Goal: Find specific page/section: Find specific page/section

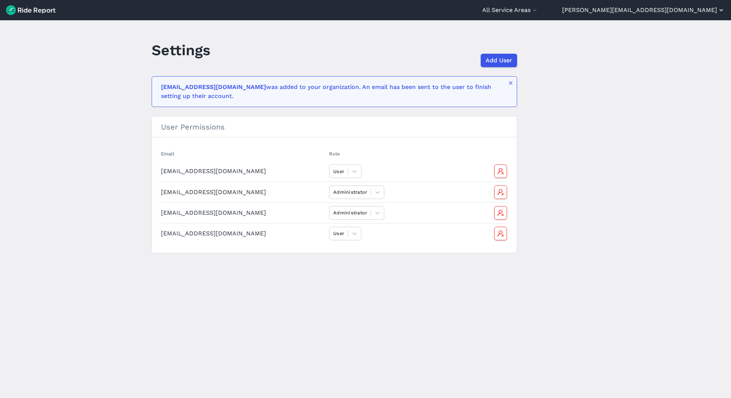
click at [681, 10] on button "[PERSON_NAME][EMAIL_ADDRESS][DOMAIN_NAME]" at bounding box center [643, 10] width 163 height 9
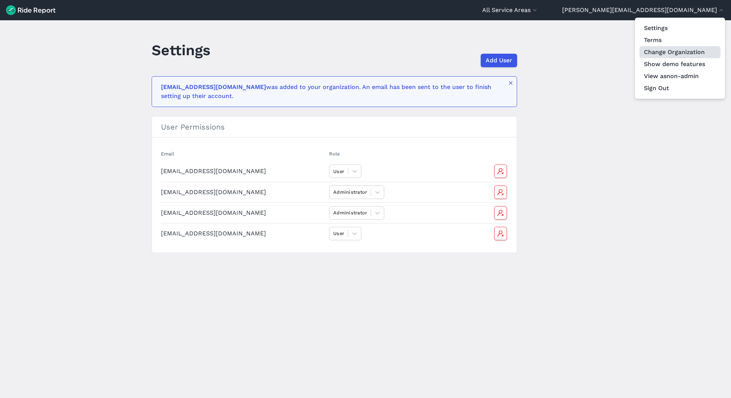
click at [682, 51] on link "Change Organization" at bounding box center [679, 52] width 81 height 12
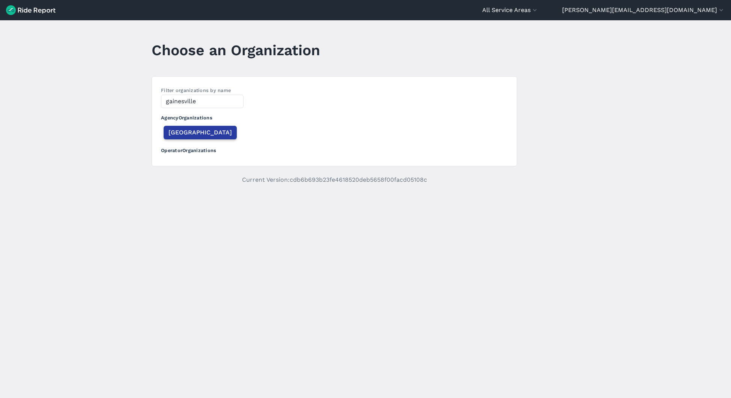
type input "gainesville"
click at [178, 134] on span "[GEOGRAPHIC_DATA]" at bounding box center [199, 132] width 63 height 9
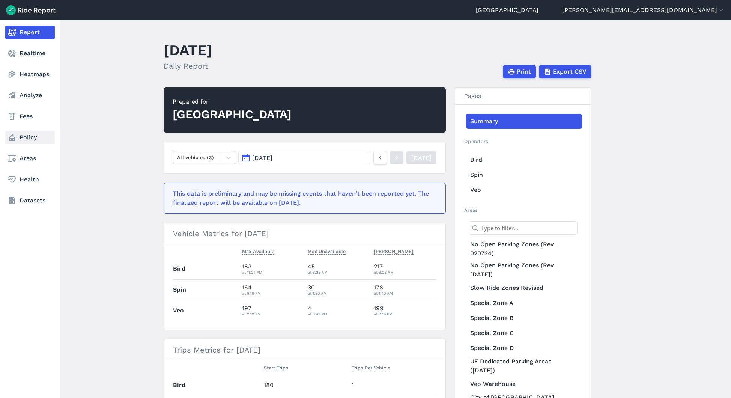
click at [16, 134] on icon at bounding box center [12, 137] width 9 height 9
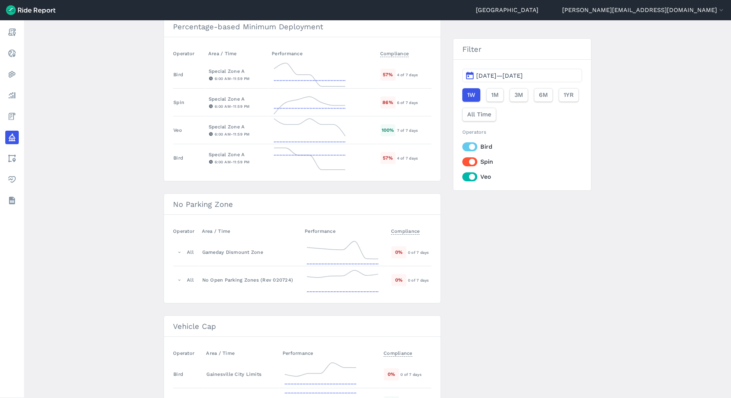
scroll to position [338, 0]
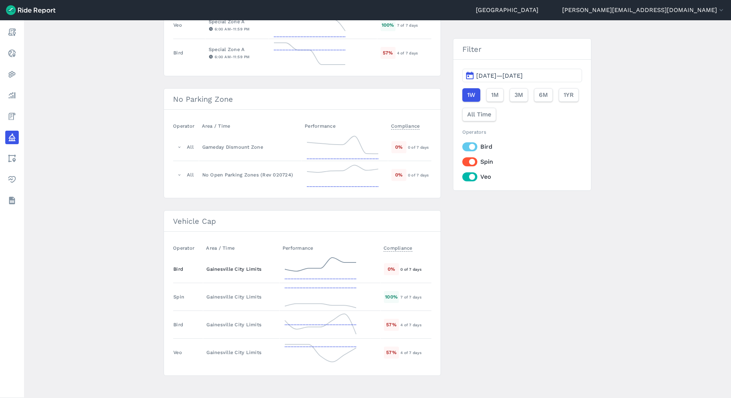
click at [230, 268] on div "Gainesville City Limits" at bounding box center [241, 268] width 70 height 7
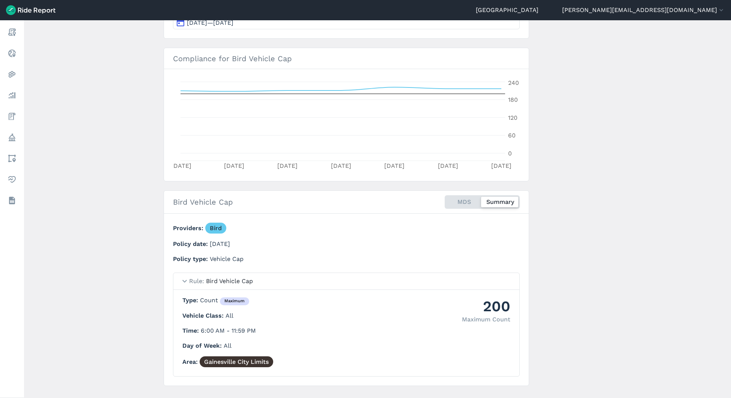
scroll to position [110, 0]
click at [467, 203] on div "MDS Summary" at bounding box center [482, 202] width 75 height 14
click at [445, 200] on input "MDS Summary" at bounding box center [445, 197] width 0 height 5
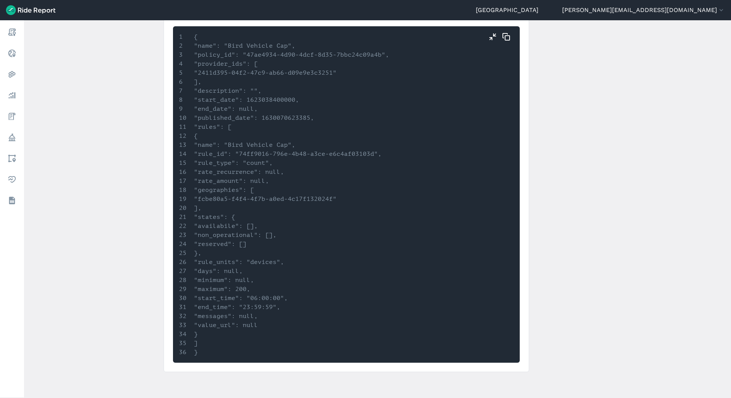
scroll to position [356, 0]
